Goal: Information Seeking & Learning: Learn about a topic

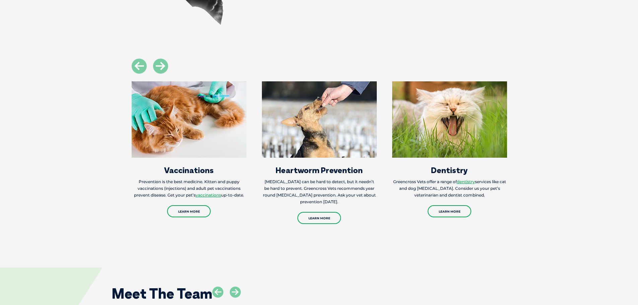
scroll to position [804, 0]
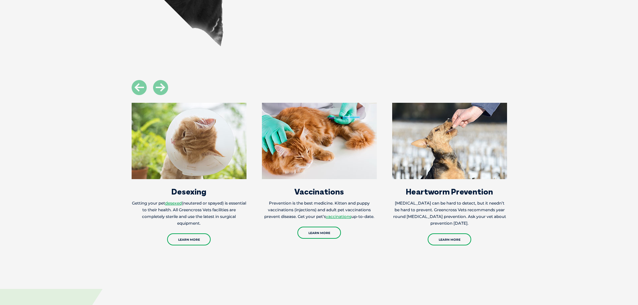
drag, startPoint x: 140, startPoint y: 190, endPoint x: 528, endPoint y: 190, distance: 387.3
click at [527, 190] on section "Laboratory Testing The latest in-house laboratory equipment allows our vets to …" at bounding box center [319, 163] width 638 height 166
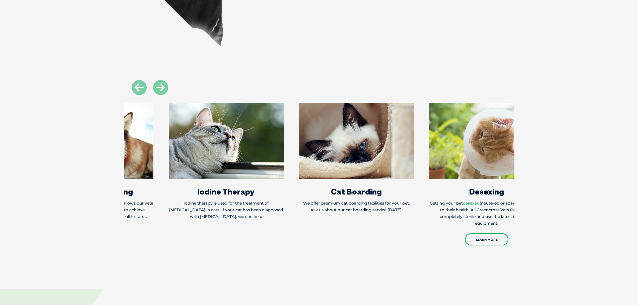
drag, startPoint x: 170, startPoint y: 181, endPoint x: 544, endPoint y: 182, distance: 374.6
click at [494, 182] on div "Desexing Getting your pet desexed (neutered or spayed) is essential to their he…" at bounding box center [487, 174] width 115 height 143
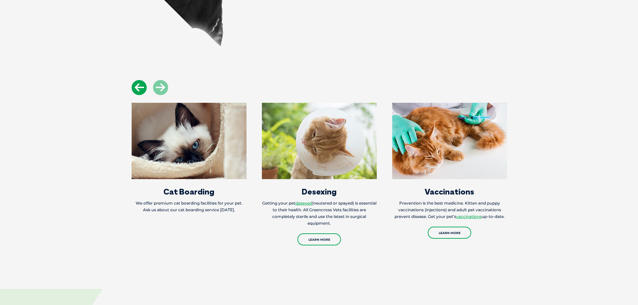
click at [137, 80] on icon at bounding box center [139, 87] width 15 height 15
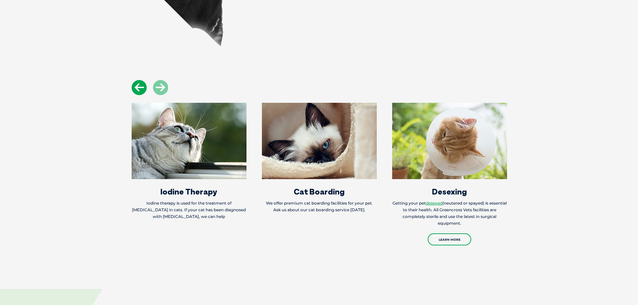
click at [137, 80] on icon at bounding box center [139, 87] width 15 height 15
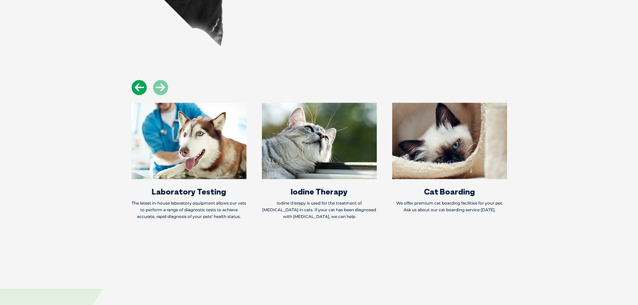
click at [137, 80] on icon at bounding box center [139, 87] width 15 height 15
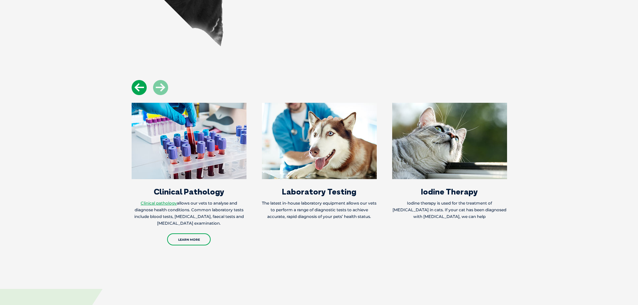
click at [137, 80] on icon at bounding box center [139, 87] width 15 height 15
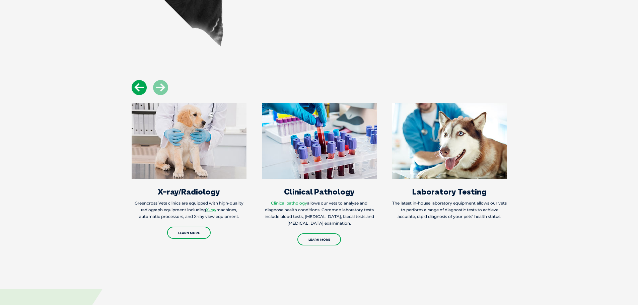
click at [137, 80] on icon at bounding box center [139, 87] width 15 height 15
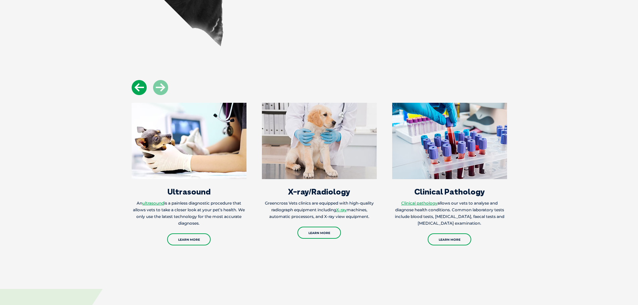
click at [137, 80] on icon at bounding box center [139, 87] width 15 height 15
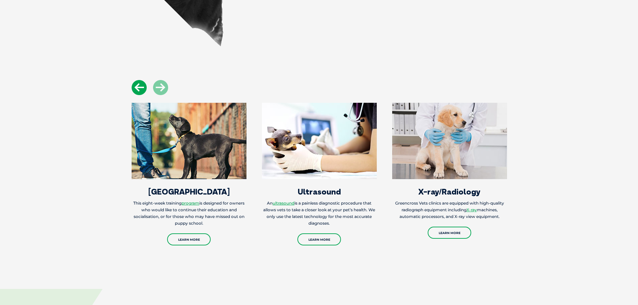
click at [137, 80] on icon at bounding box center [139, 87] width 15 height 15
click at [199, 201] on link "program" at bounding box center [191, 203] width 18 height 5
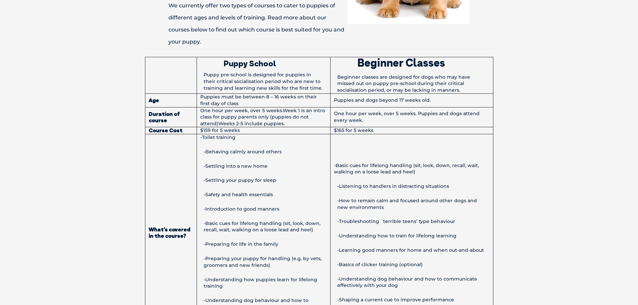
scroll to position [402, 0]
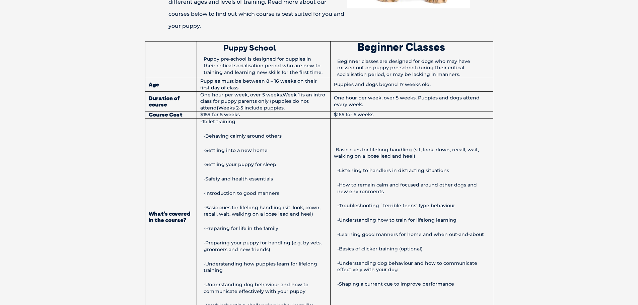
drag, startPoint x: 241, startPoint y: 115, endPoint x: 255, endPoint y: 116, distance: 14.4
click at [255, 116] on td "$159 for 5 weeks" at bounding box center [264, 115] width 134 height 7
click at [273, 155] on td "-Toilet training -Behaving calmly around others -Settling into a new home -Sett…" at bounding box center [264, 217] width 134 height 198
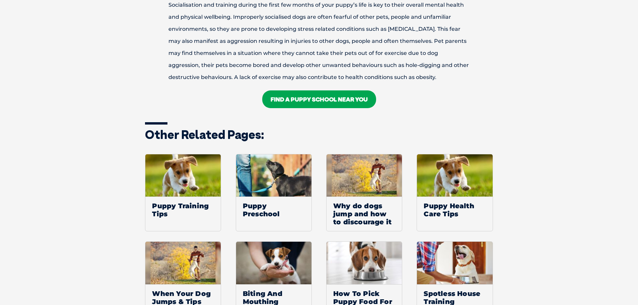
scroll to position [905, 0]
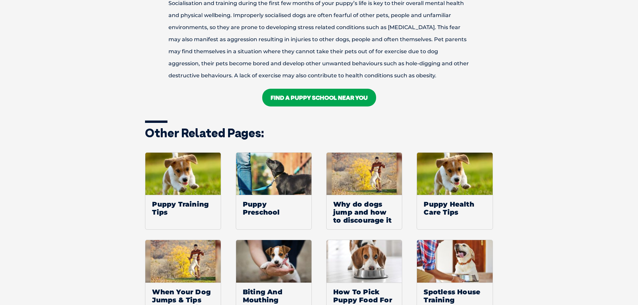
click at [300, 104] on link "FIND A Puppy School NEAR YOU" at bounding box center [319, 98] width 114 height 18
